Goal: Information Seeking & Learning: Find specific fact

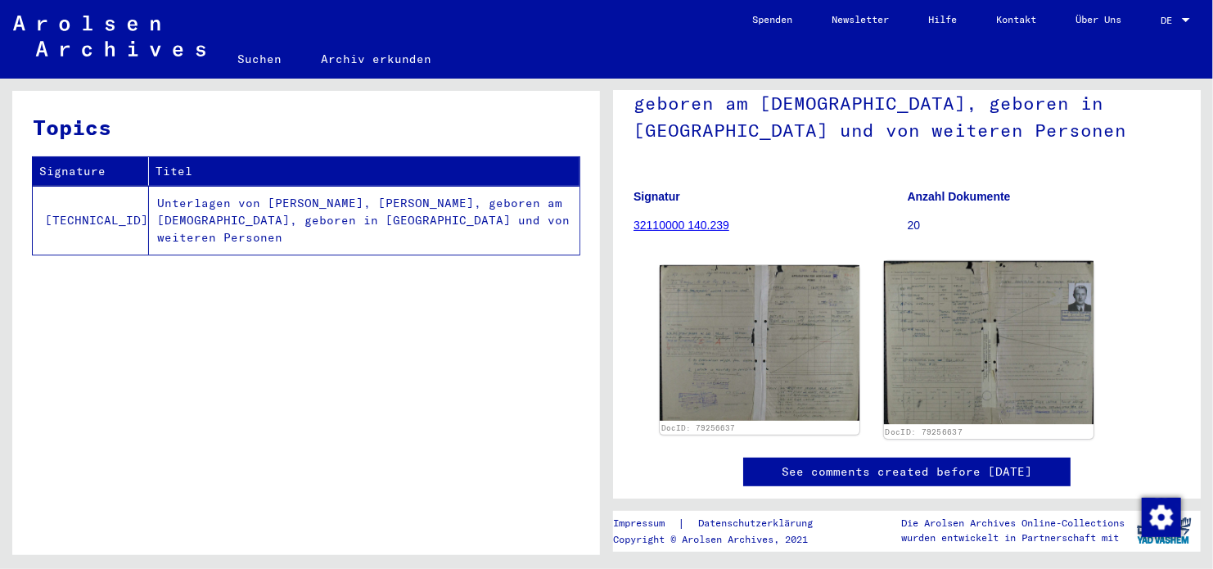
click at [924, 308] on img at bounding box center [988, 343] width 209 height 164
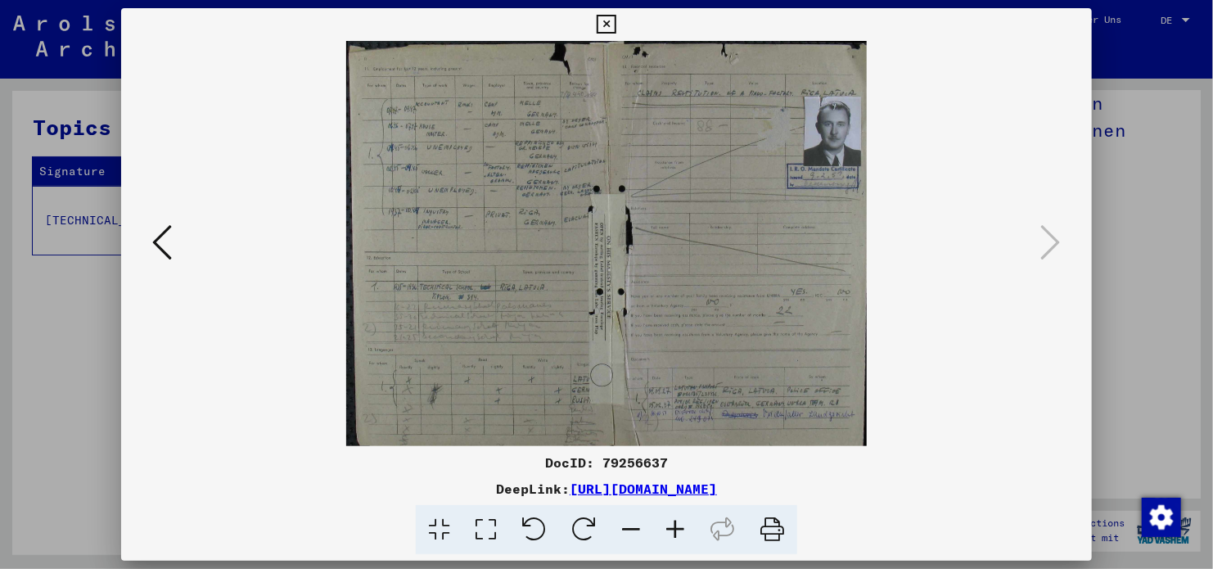
click at [675, 525] on icon at bounding box center [675, 530] width 44 height 50
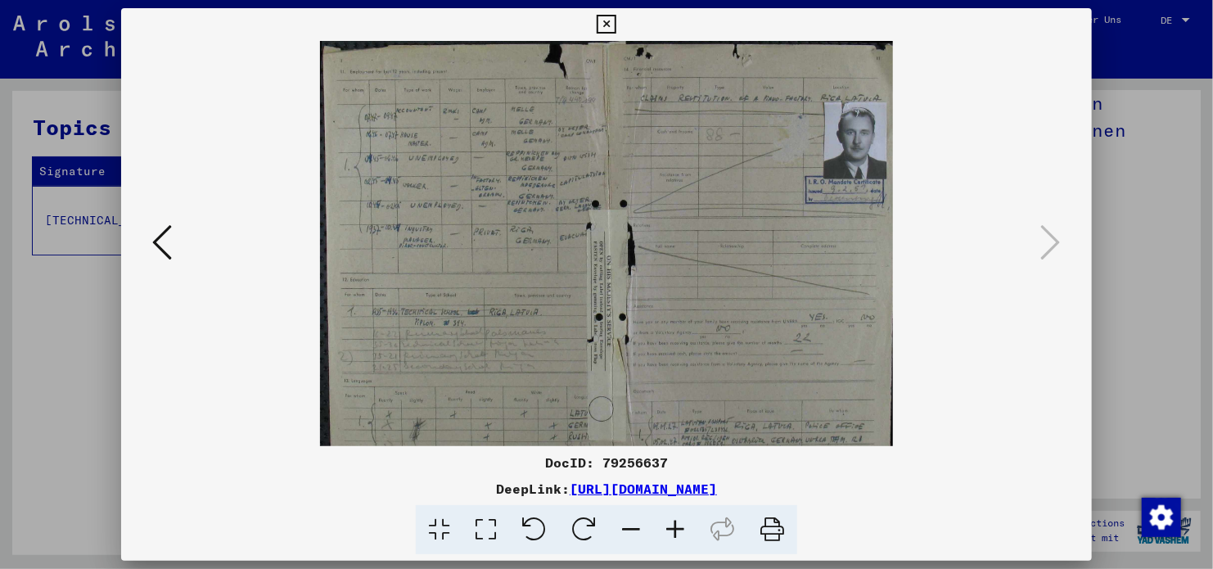
click at [675, 525] on icon at bounding box center [675, 530] width 44 height 50
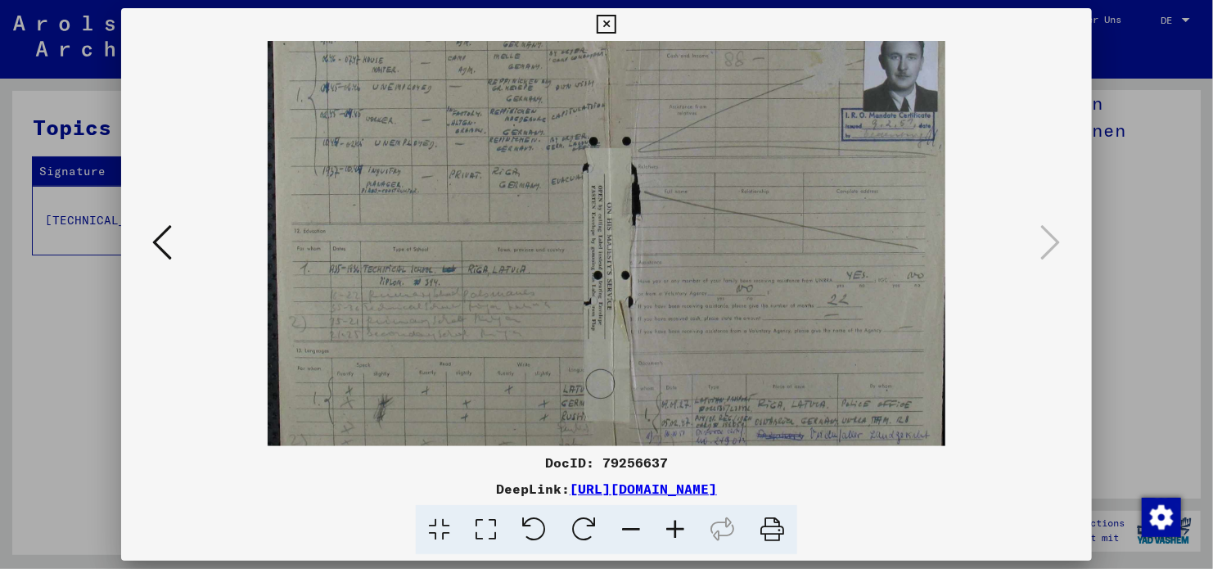
drag, startPoint x: 801, startPoint y: 324, endPoint x: 791, endPoint y: 213, distance: 111.7
click at [791, 213] on img at bounding box center [607, 212] width 678 height 528
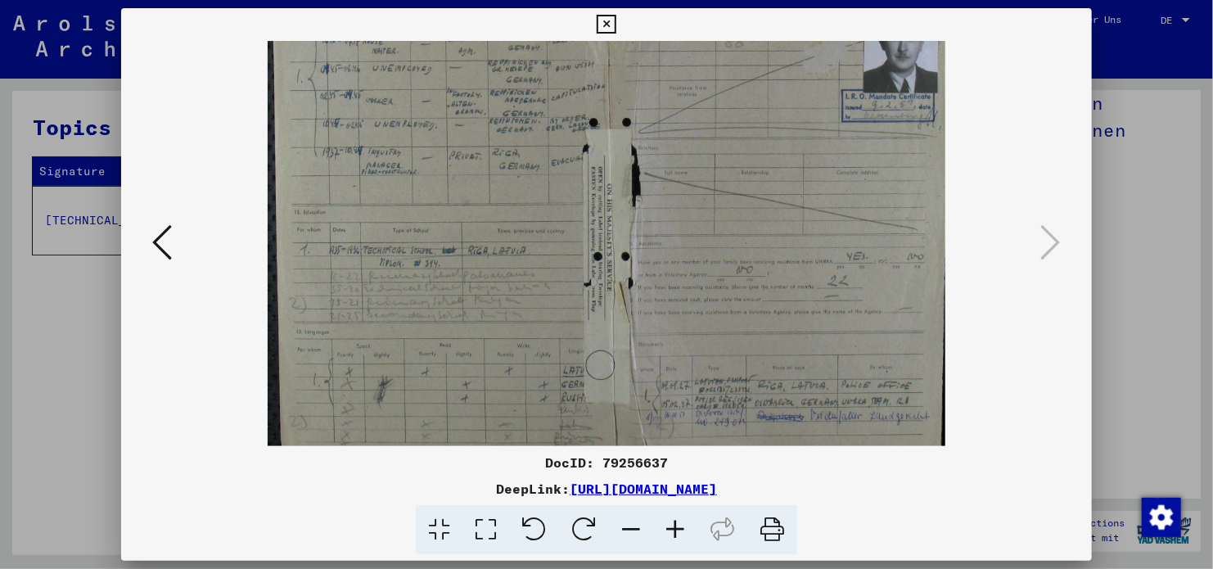
scroll to position [122, 0]
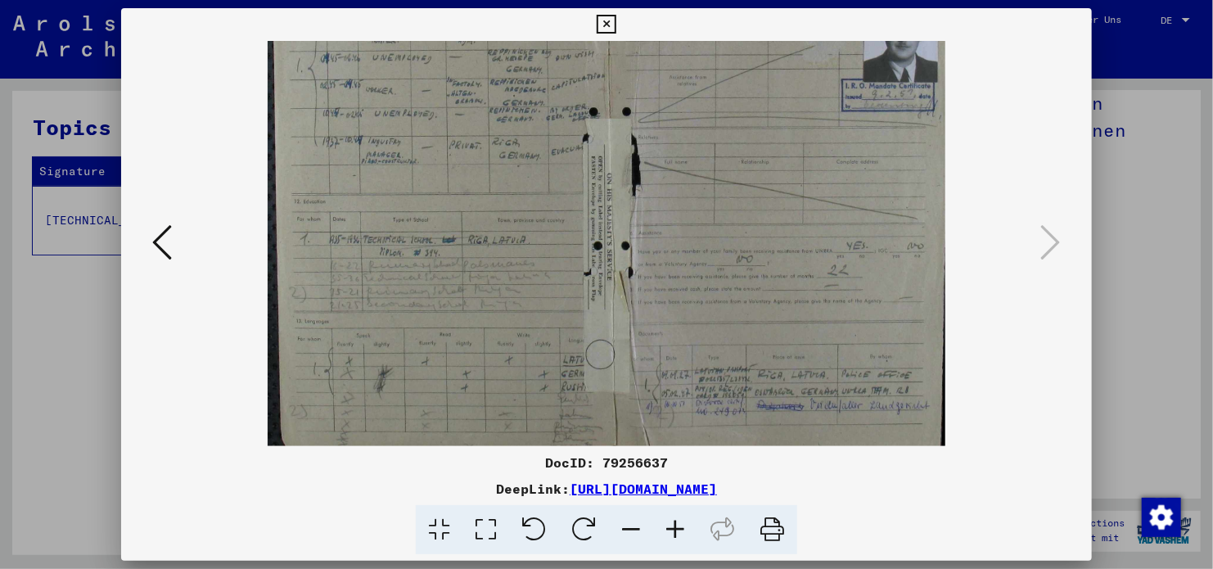
drag, startPoint x: 863, startPoint y: 331, endPoint x: 834, endPoint y: 256, distance: 80.1
click at [834, 257] on img at bounding box center [607, 183] width 678 height 528
click at [676, 533] on icon at bounding box center [675, 530] width 44 height 50
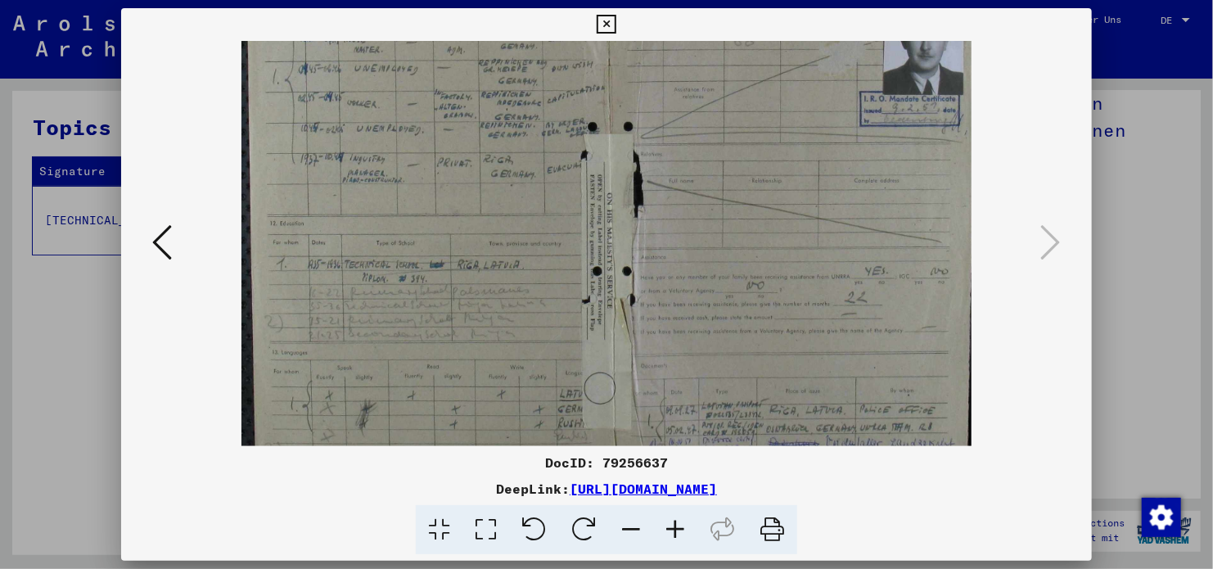
click at [676, 533] on icon at bounding box center [675, 530] width 44 height 50
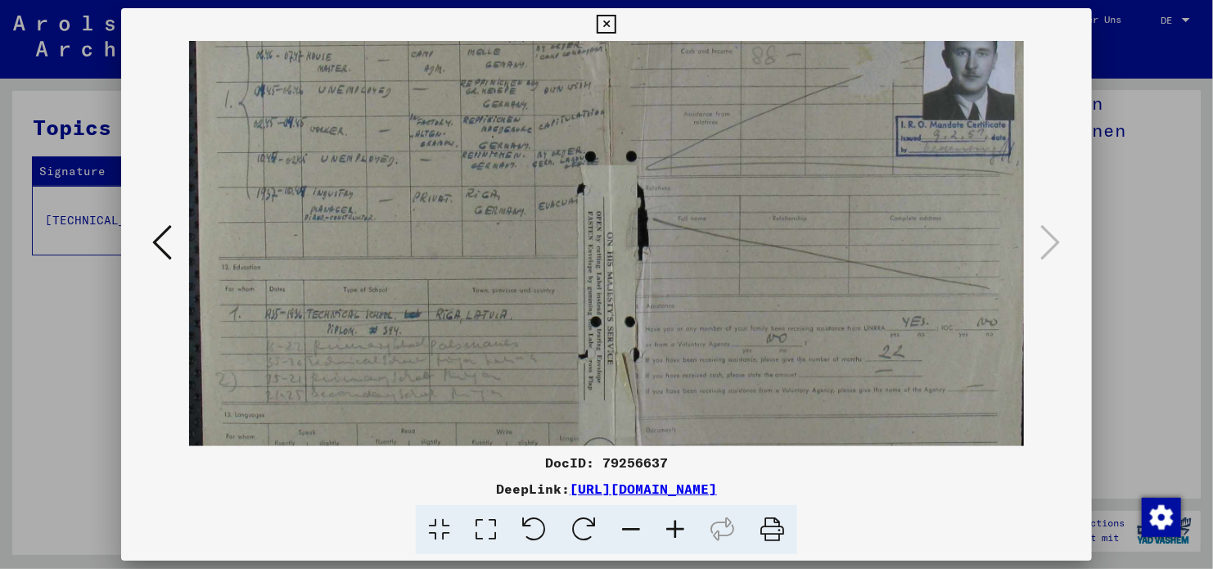
click at [676, 533] on icon at bounding box center [675, 530] width 44 height 50
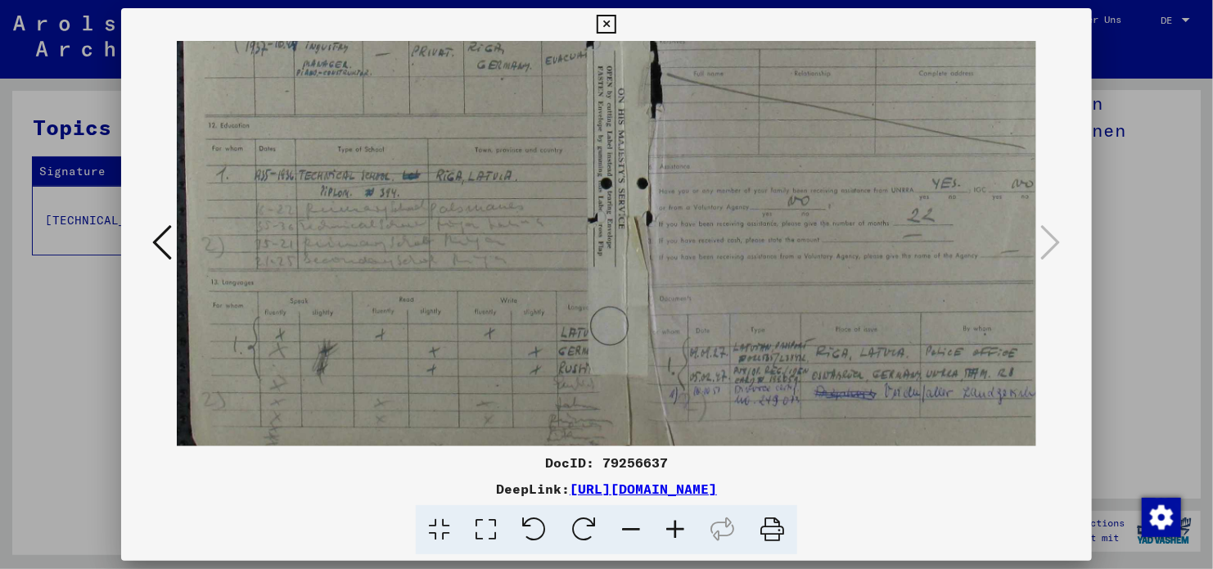
scroll to position [286, 2]
drag, startPoint x: 786, startPoint y: 352, endPoint x: 786, endPoint y: 133, distance: 218.5
click at [786, 133] on img at bounding box center [618, 100] width 888 height 691
click at [627, 530] on icon at bounding box center [631, 530] width 44 height 50
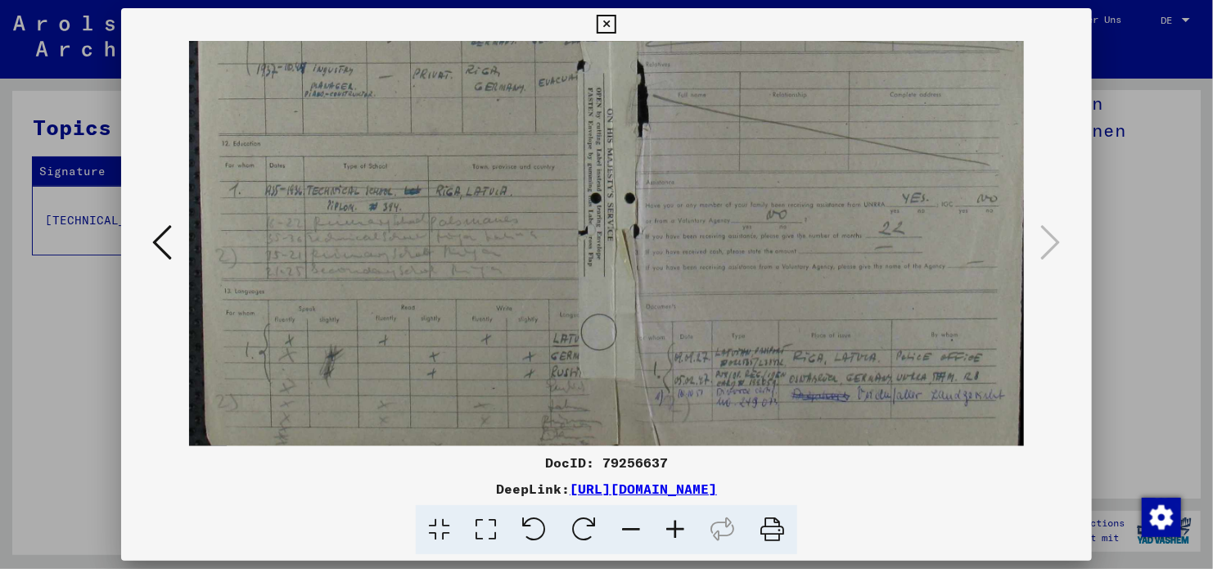
click at [627, 530] on icon at bounding box center [631, 530] width 44 height 50
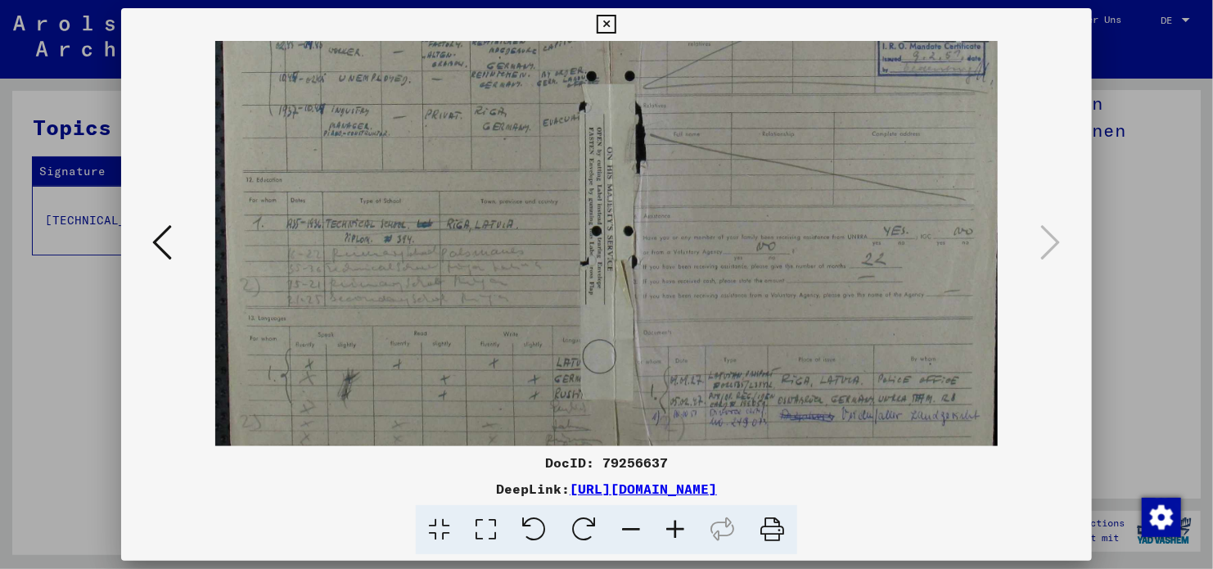
click at [627, 530] on icon at bounding box center [631, 530] width 44 height 50
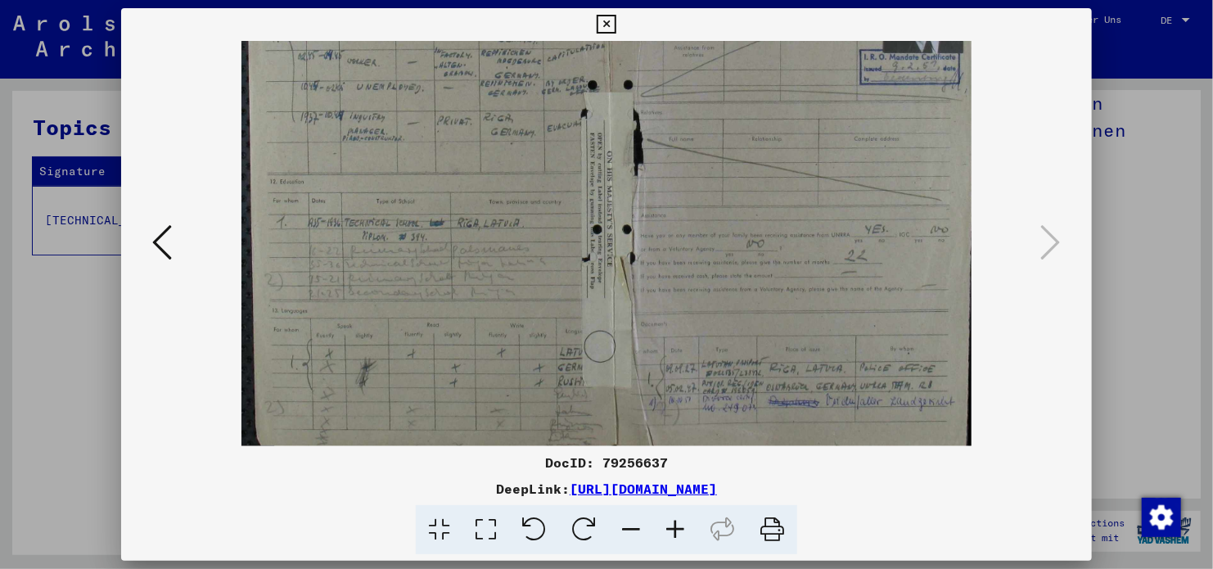
click at [627, 530] on icon at bounding box center [631, 530] width 44 height 50
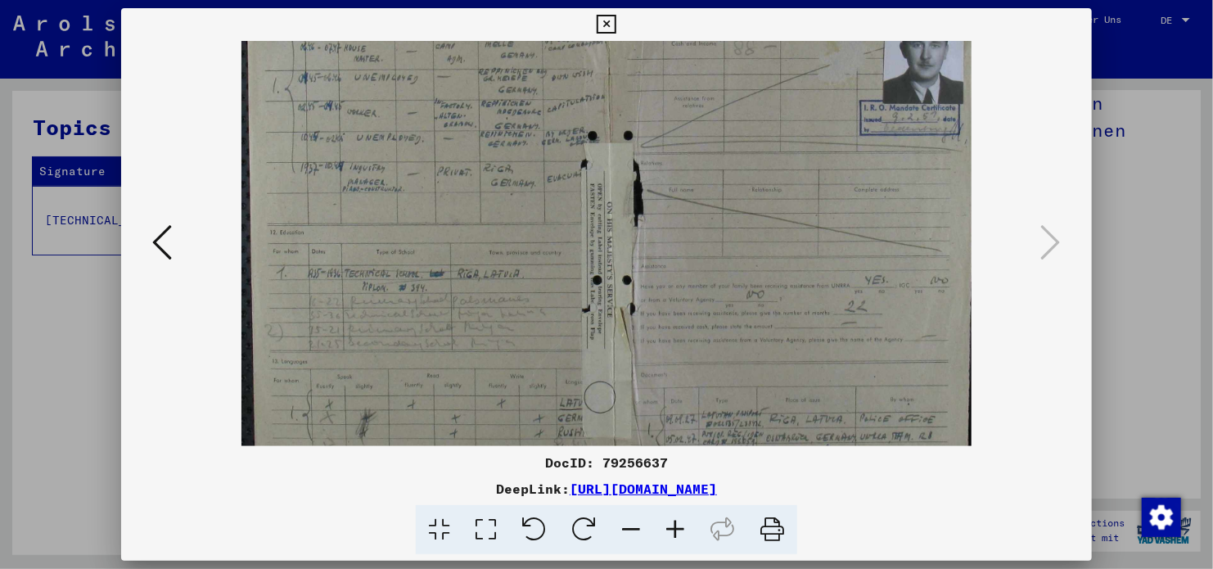
click at [627, 530] on icon at bounding box center [631, 530] width 44 height 50
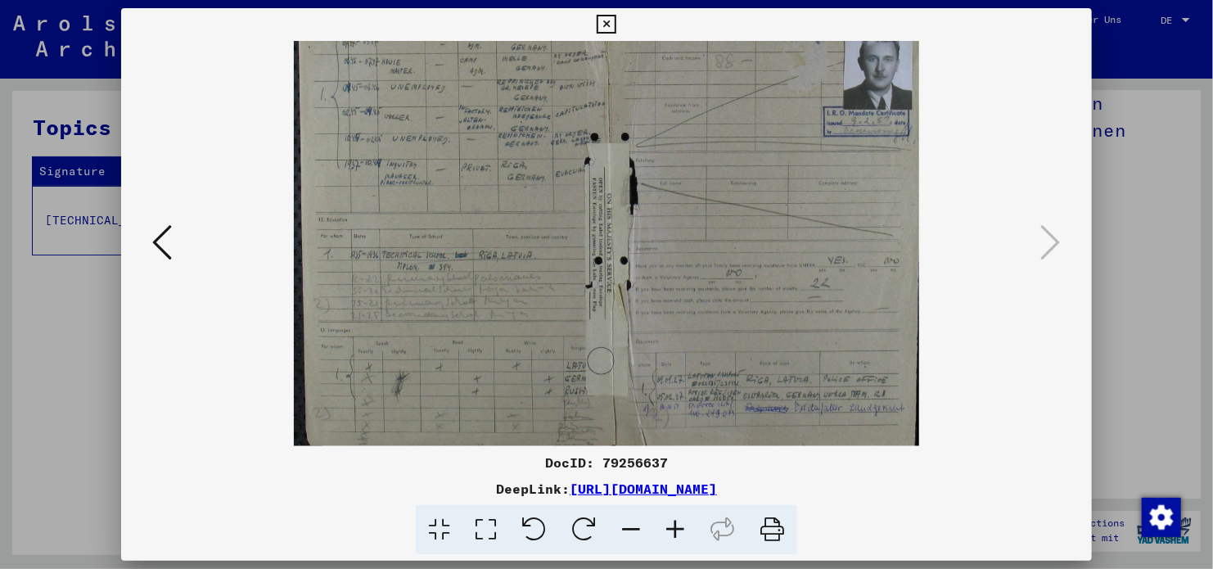
click at [626, 529] on icon at bounding box center [631, 530] width 44 height 50
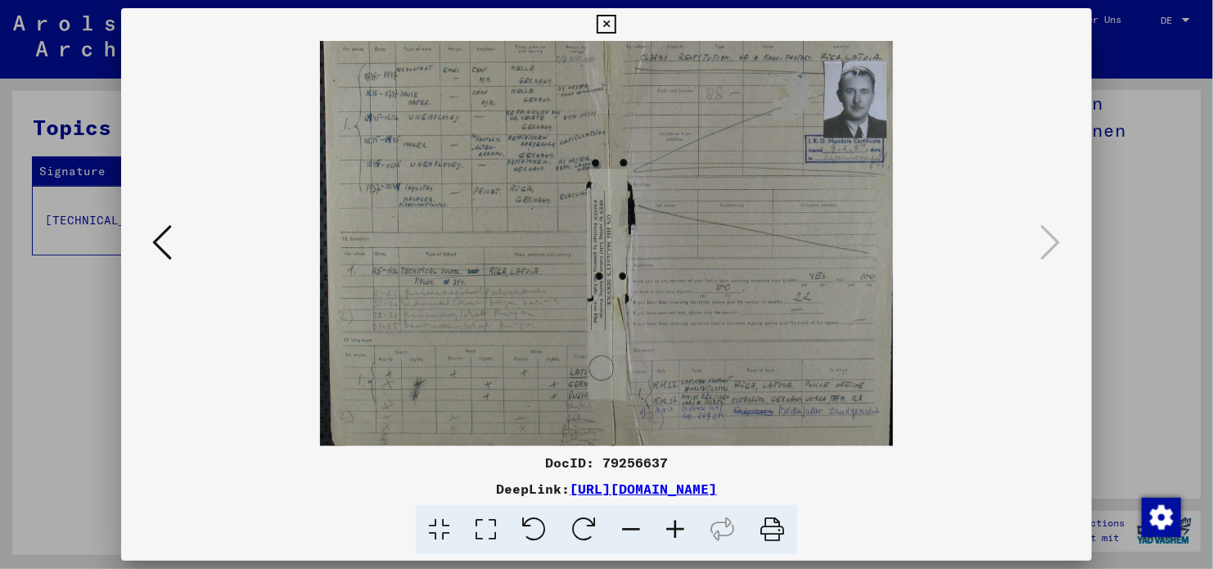
scroll to position [40, 0]
click at [612, 25] on icon at bounding box center [606, 25] width 19 height 20
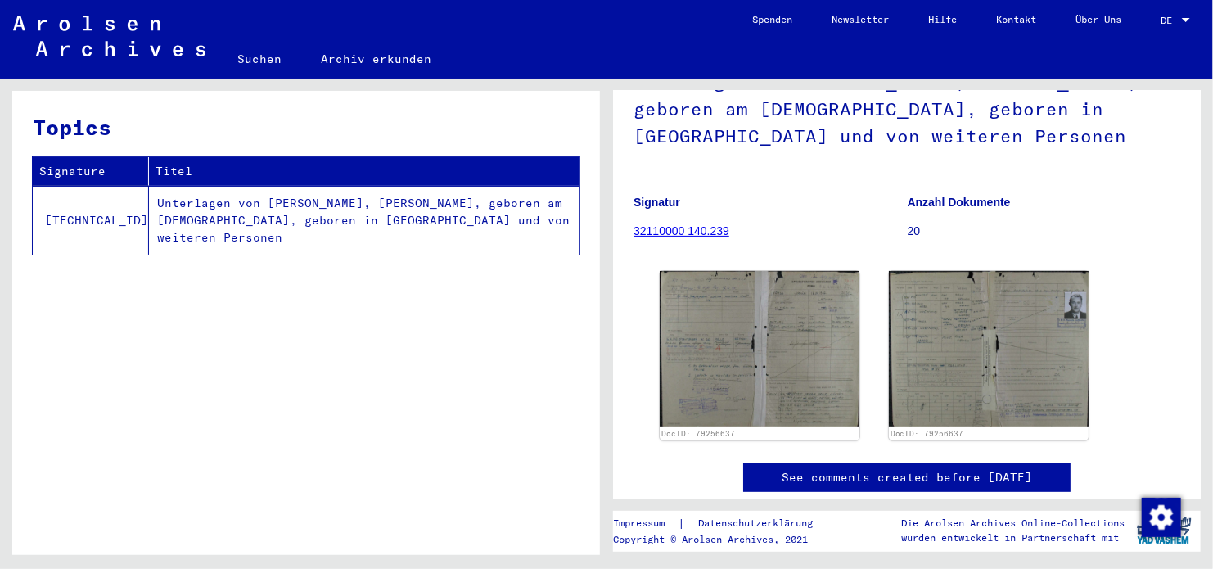
scroll to position [82, 0]
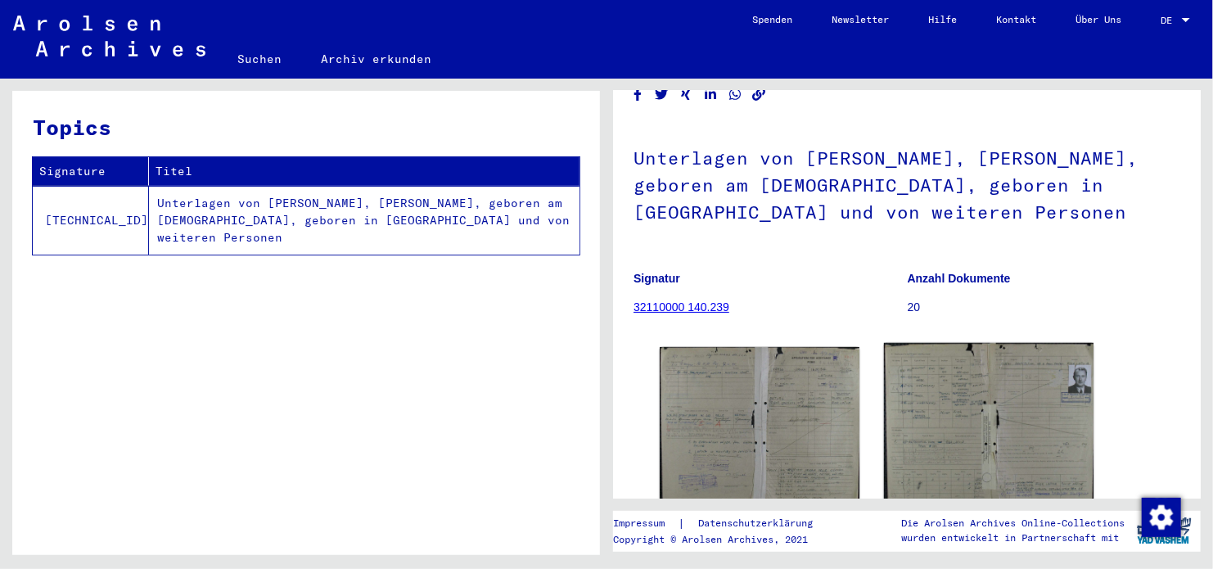
click at [982, 462] on img at bounding box center [988, 425] width 209 height 164
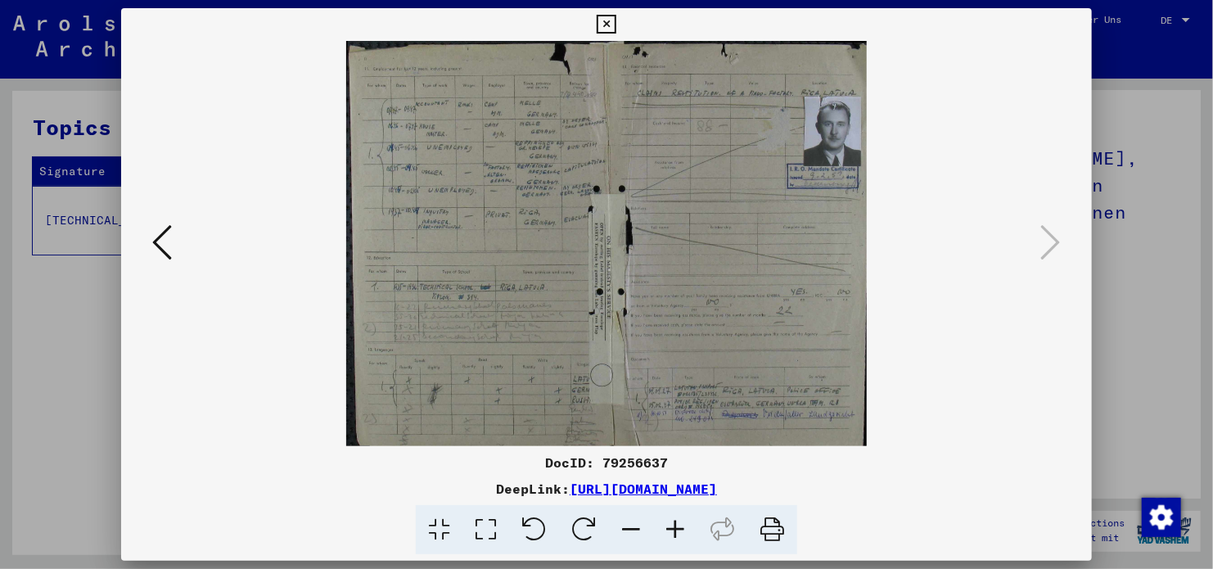
click at [158, 254] on icon at bounding box center [162, 242] width 20 height 39
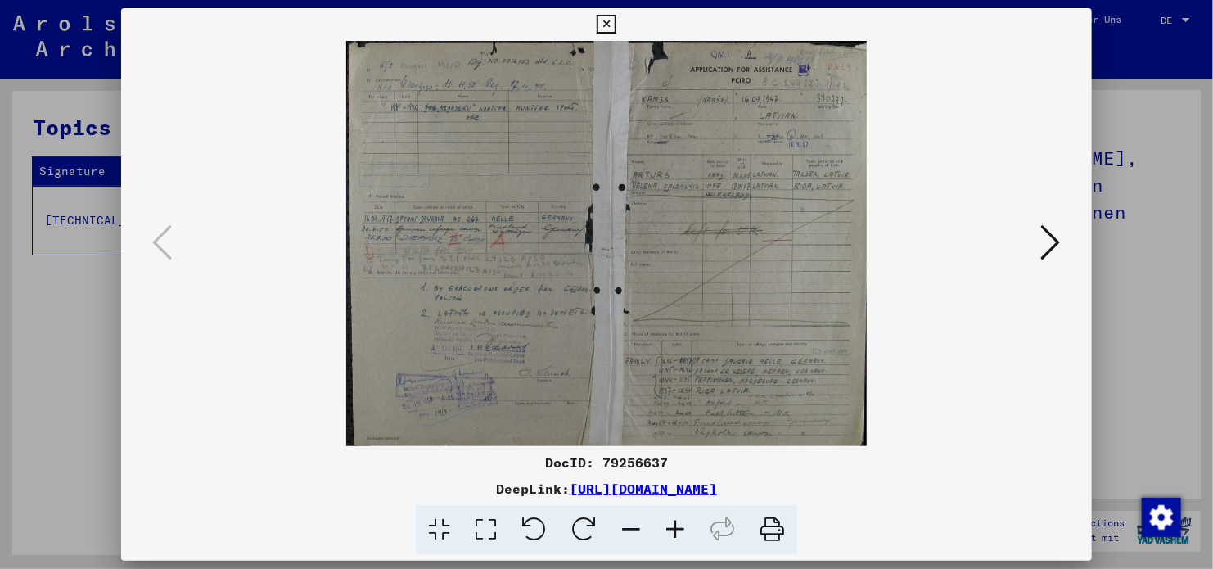
click at [670, 527] on icon at bounding box center [675, 530] width 44 height 50
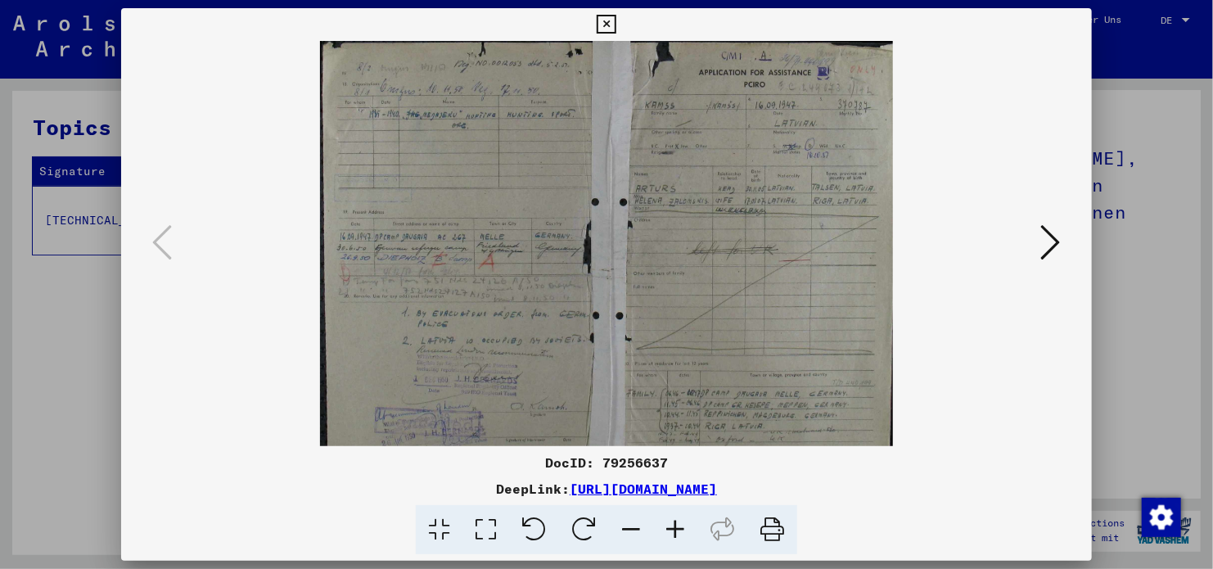
click at [670, 527] on icon at bounding box center [675, 530] width 44 height 50
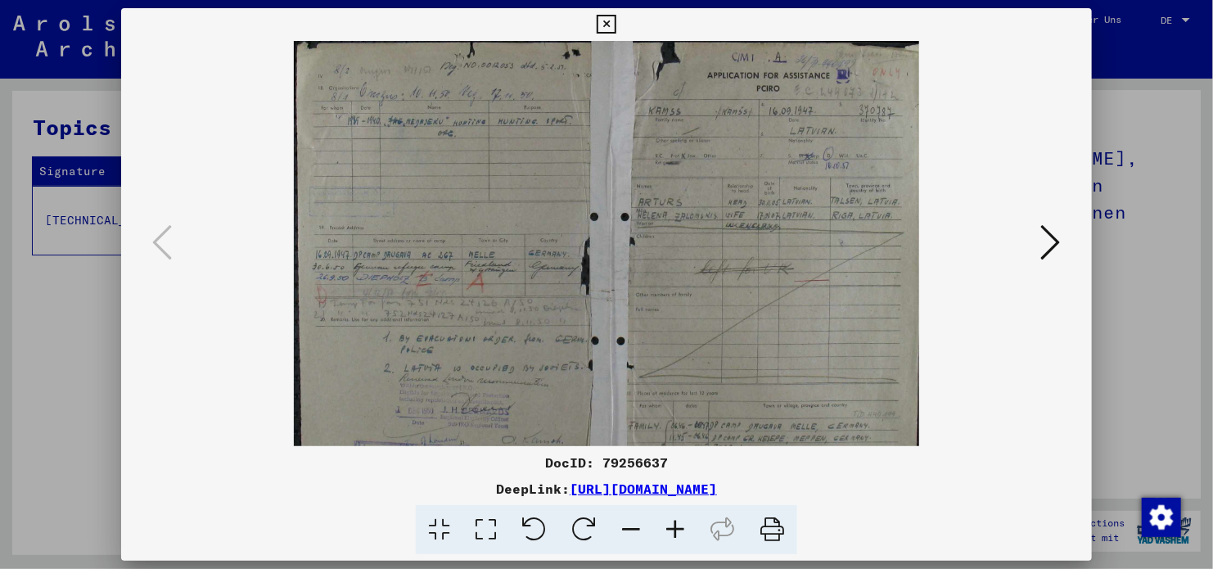
click at [670, 527] on icon at bounding box center [675, 530] width 44 height 50
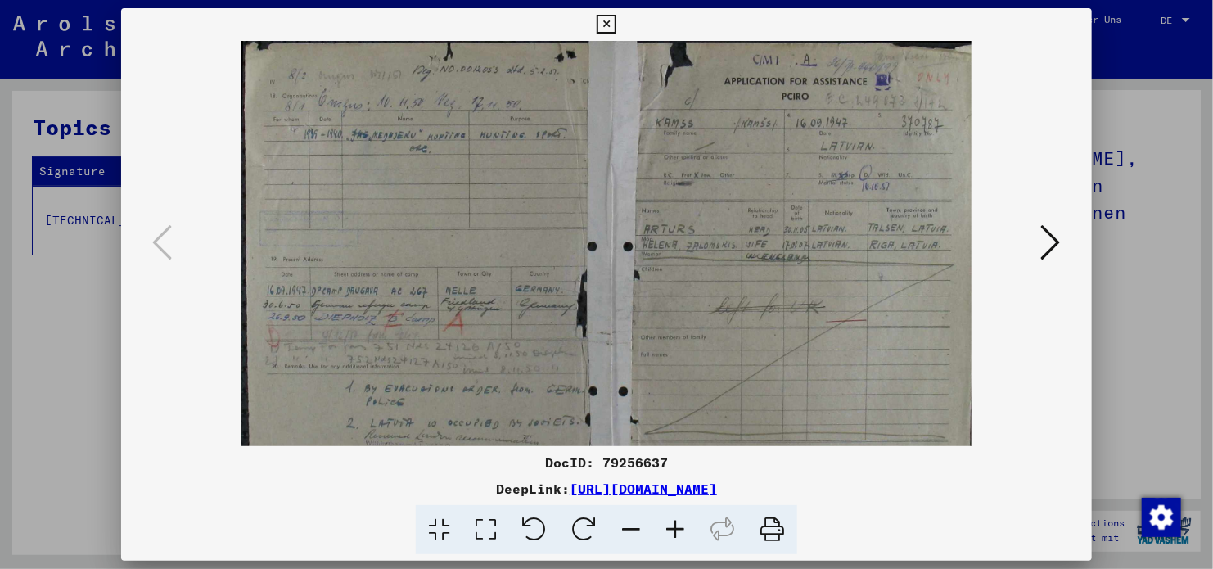
click at [670, 527] on icon at bounding box center [675, 530] width 44 height 50
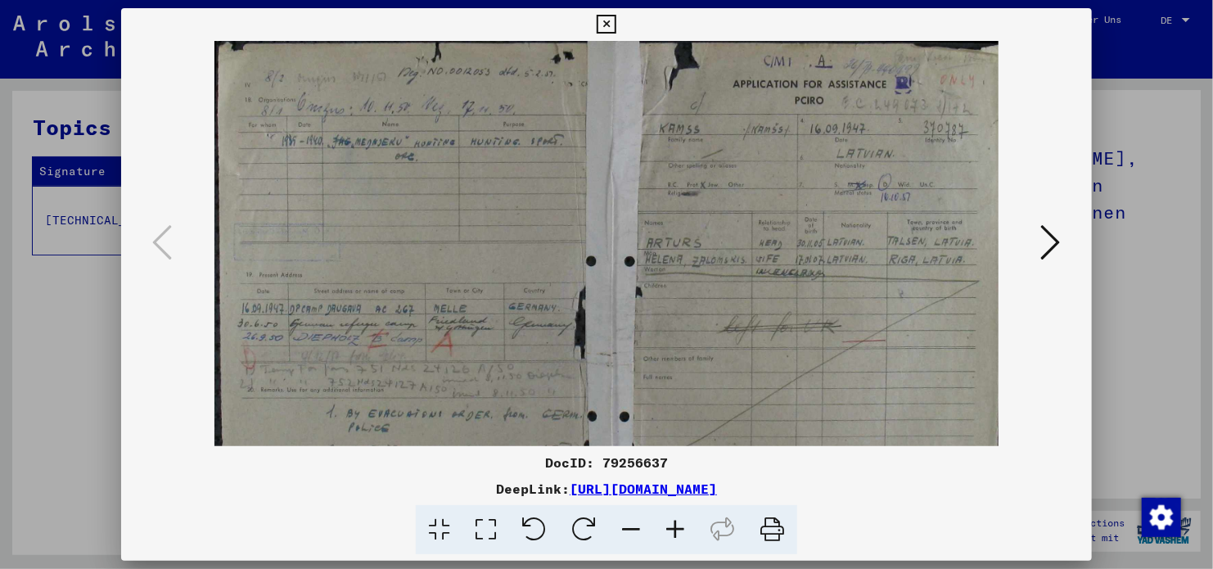
click at [670, 527] on icon at bounding box center [675, 530] width 44 height 50
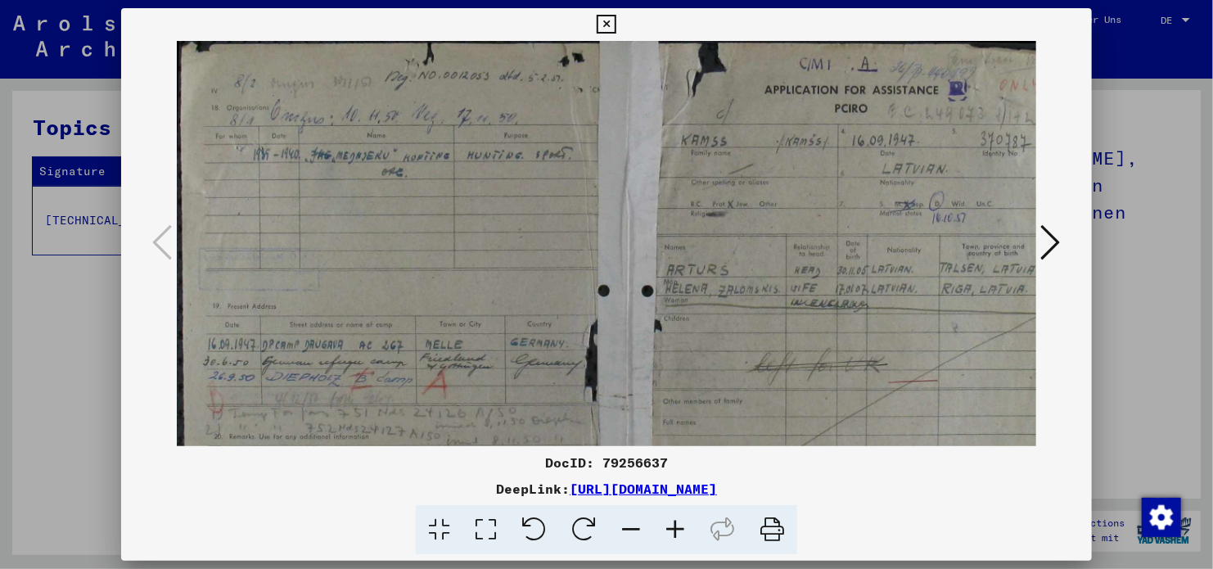
click at [670, 527] on icon at bounding box center [675, 530] width 44 height 50
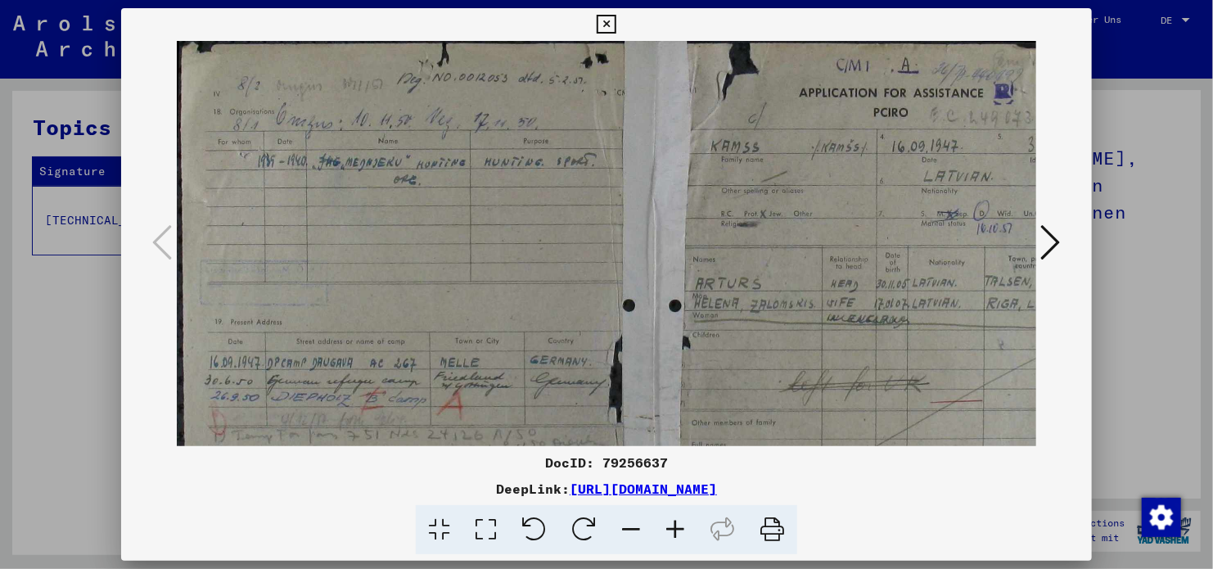
click at [670, 527] on icon at bounding box center [675, 530] width 44 height 50
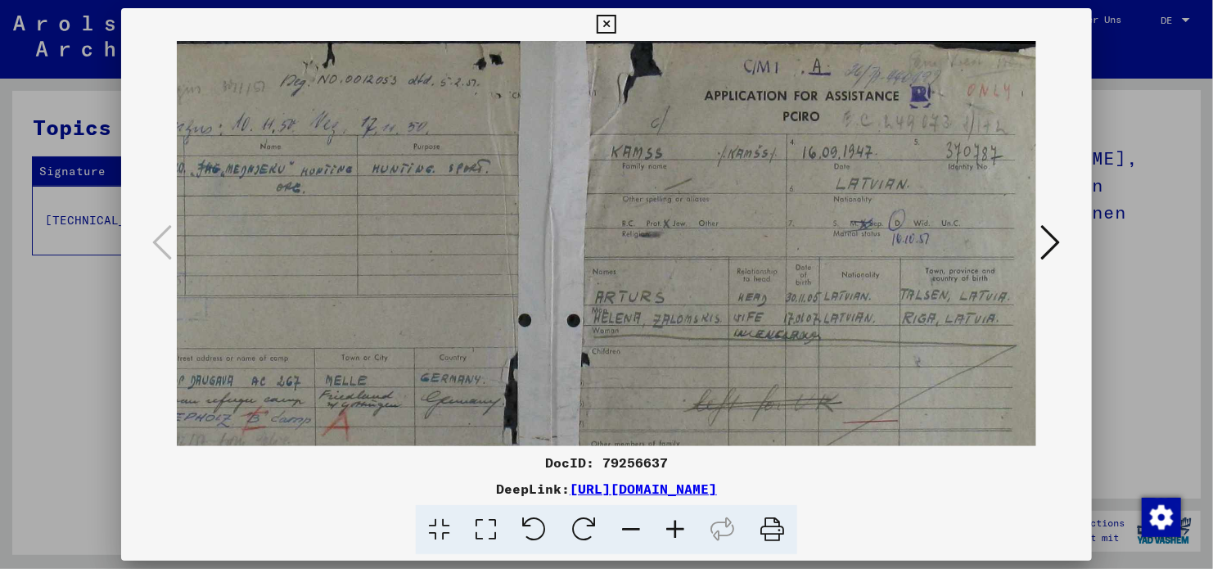
scroll to position [0, 134]
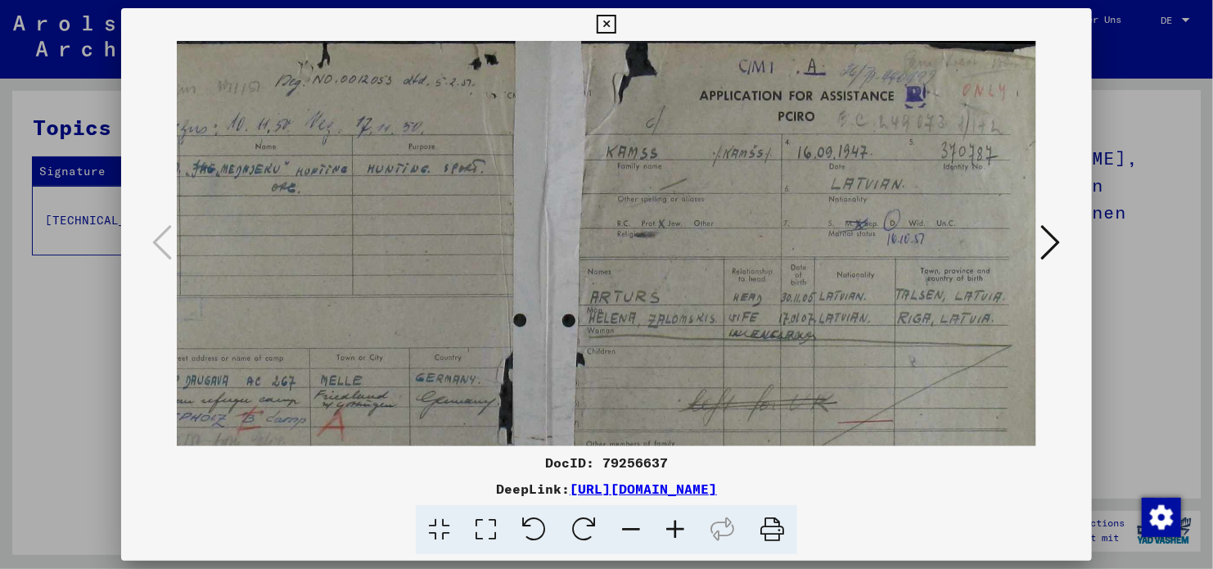
drag, startPoint x: 892, startPoint y: 206, endPoint x: 557, endPoint y: 357, distance: 367.0
click at [557, 357] on img at bounding box center [539, 427] width 993 height 773
click at [646, 457] on div "DocID: 79256637" at bounding box center [606, 462] width 970 height 20
copy div "79256637"
